Goal: Task Accomplishment & Management: Manage account settings

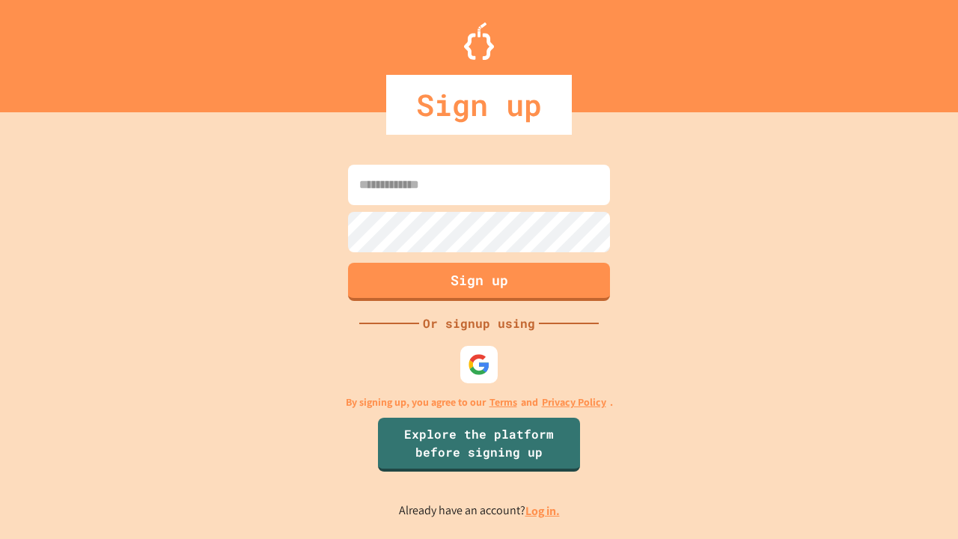
click at [544, 511] on link "Log in." at bounding box center [543, 511] width 34 height 16
